Goal: Task Accomplishment & Management: Manage account settings

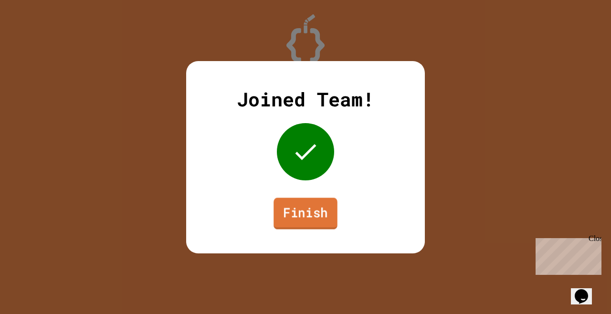
click at [311, 214] on link "Finish" at bounding box center [306, 214] width 64 height 32
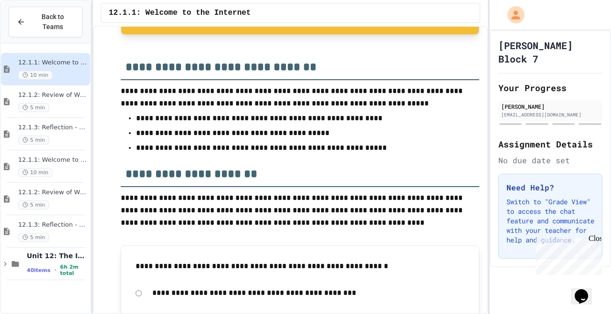
scroll to position [1007, 0]
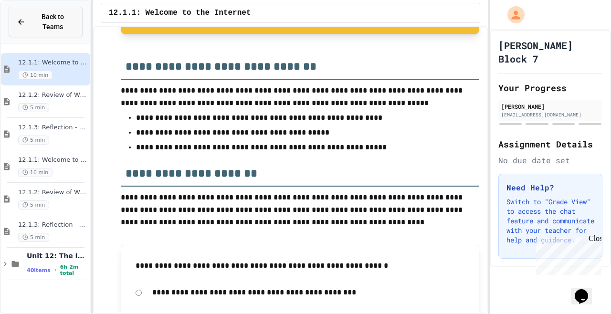
click at [25, 24] on icon at bounding box center [21, 22] width 9 height 9
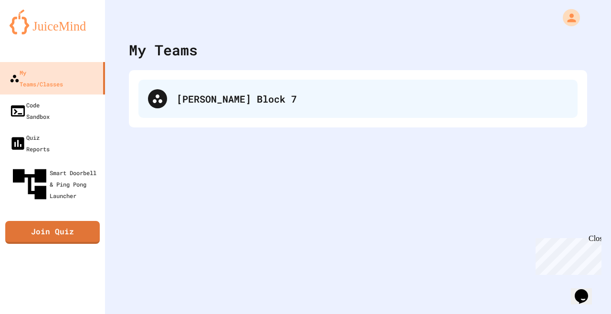
click at [239, 117] on div "[PERSON_NAME] Block 7" at bounding box center [357, 99] width 439 height 38
